Goal: Navigation & Orientation: Find specific page/section

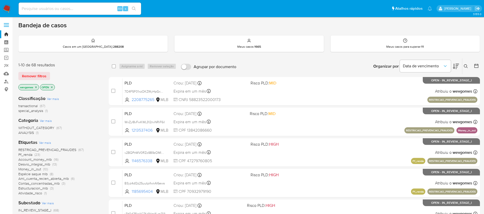
click at [9, 4] on nav "Pausado Ver notificaciones Alt s Atalhos rápidos Presiona las siguientes teclas…" at bounding box center [242, 8] width 484 height 17
click at [6, 9] on img at bounding box center [7, 8] width 9 height 9
drag, startPoint x: 5, startPoint y: 8, endPoint x: 15, endPoint y: 1, distance: 11.7
click at [5, 8] on img at bounding box center [7, 8] width 9 height 9
